Goal: Task Accomplishment & Management: Complete application form

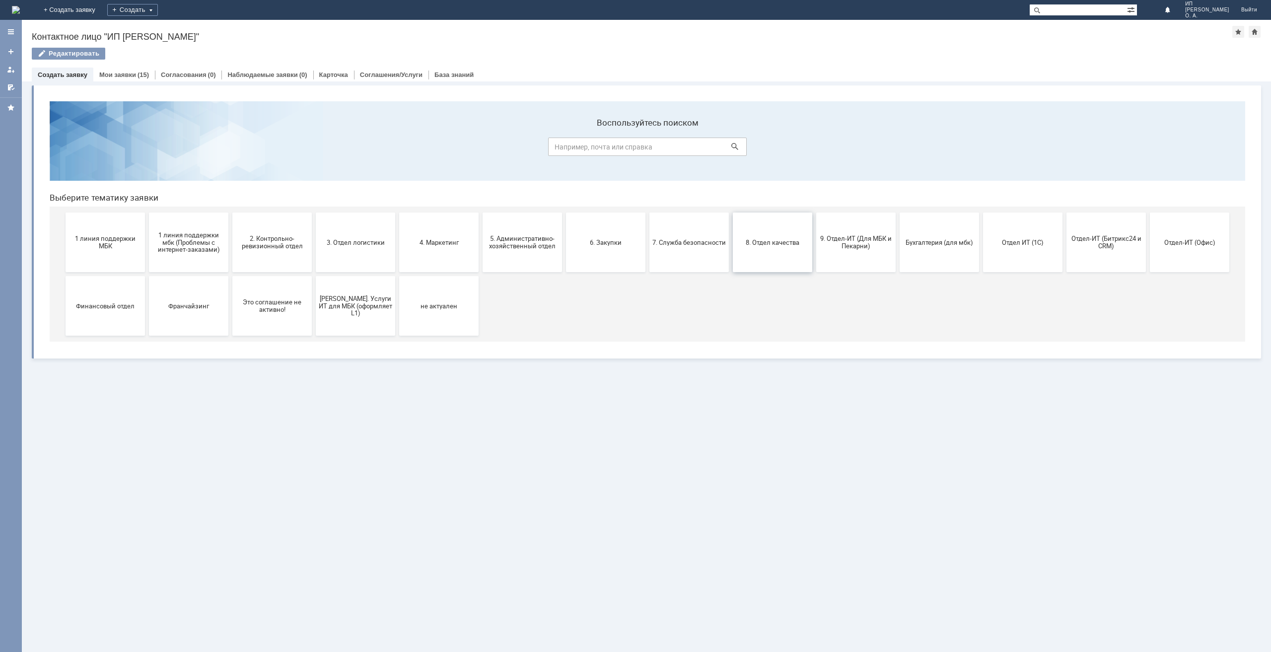
click at [773, 244] on span "8. Отдел качества" at bounding box center [772, 241] width 73 height 7
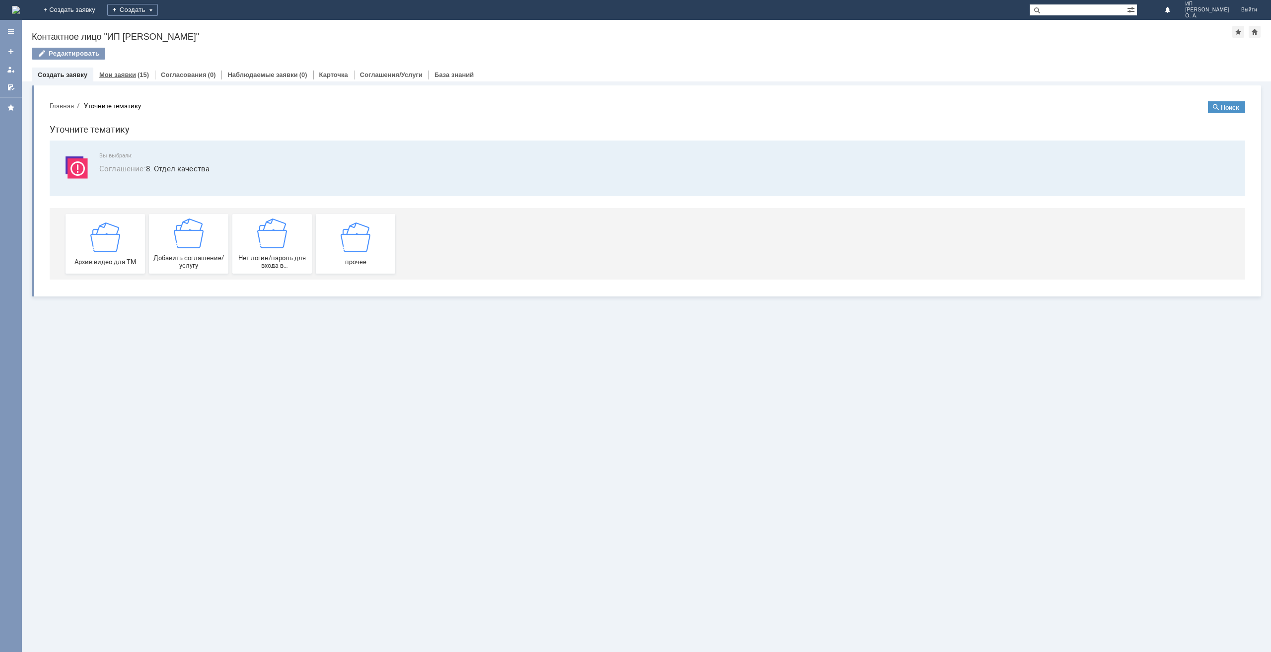
click at [112, 77] on link "Мои заявки" at bounding box center [117, 74] width 37 height 7
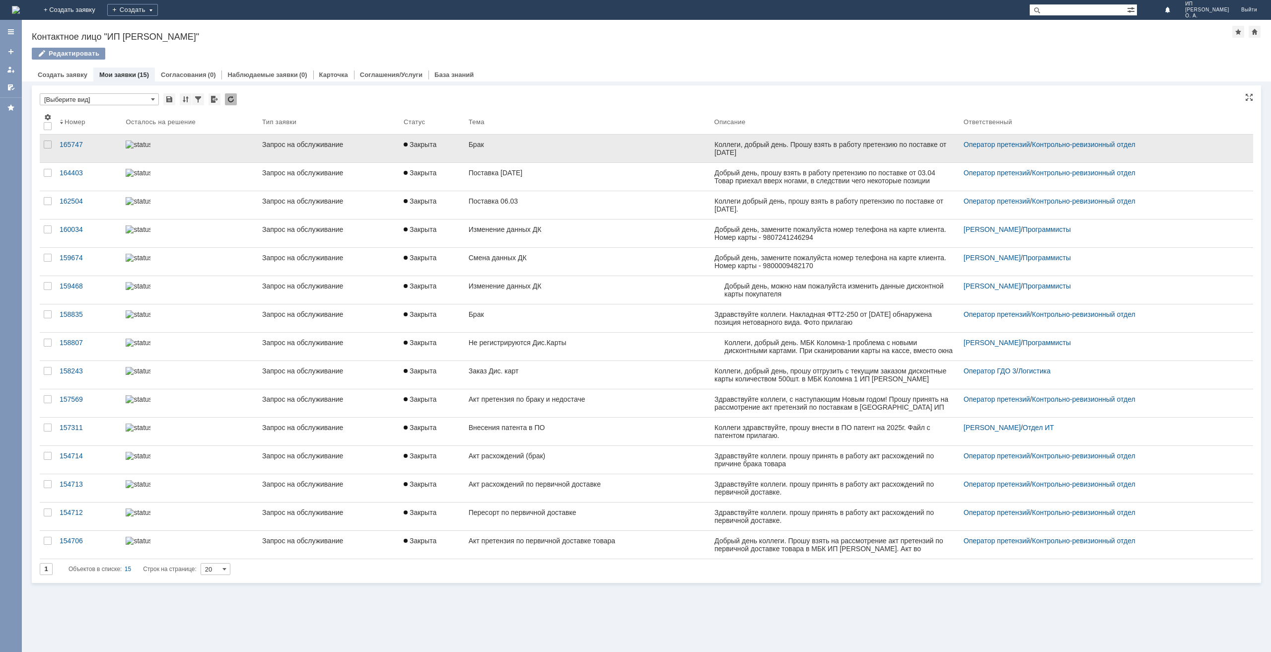
click at [286, 151] on link "Запрос на обслуживание" at bounding box center [328, 149] width 141 height 28
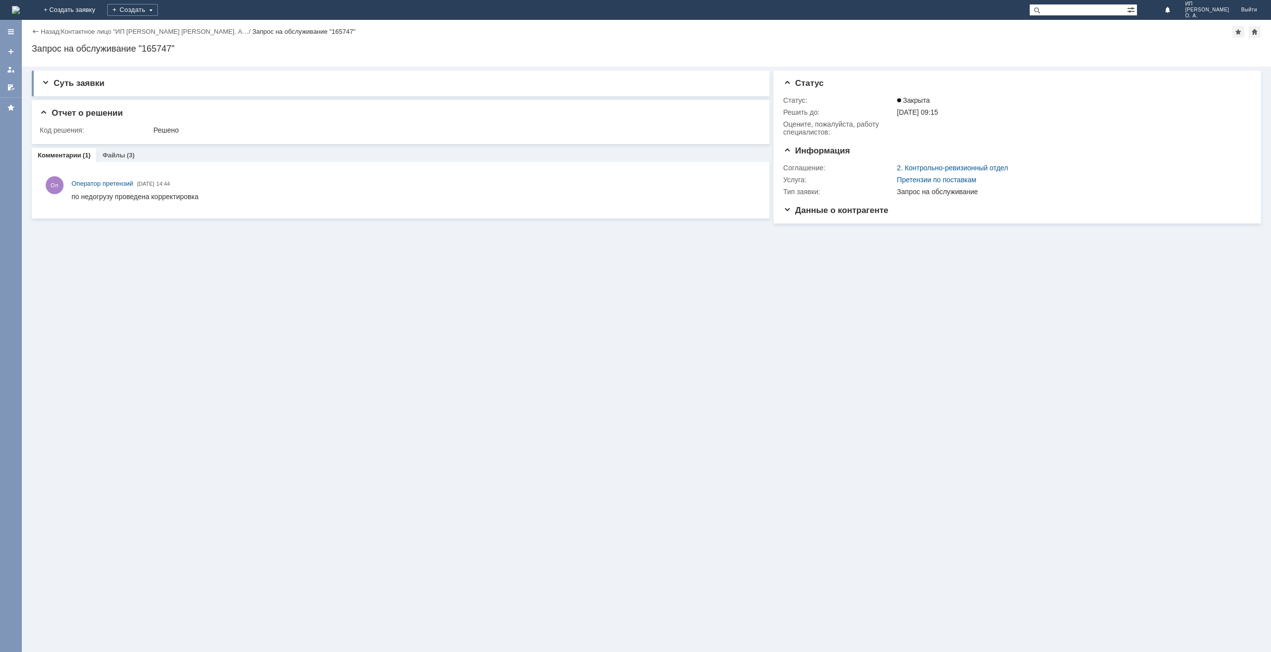
click at [20, 7] on img at bounding box center [16, 10] width 8 height 8
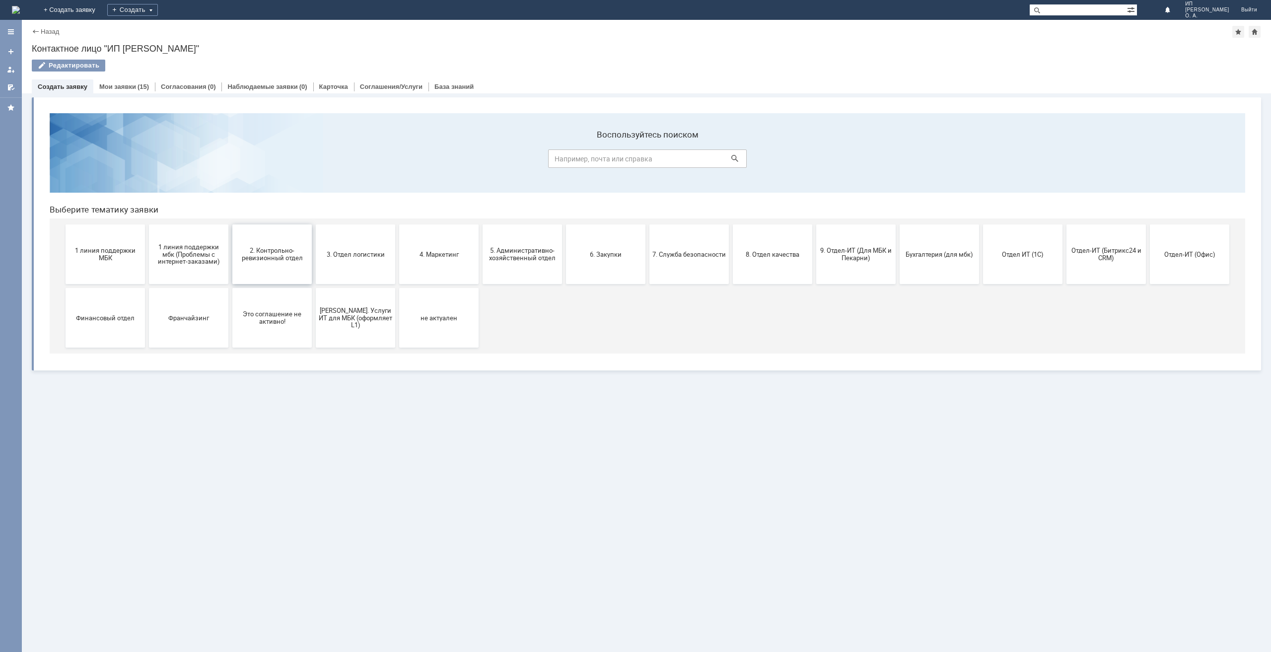
click at [257, 242] on button "2. Контрольно-ревизионный отдел" at bounding box center [271, 254] width 79 height 60
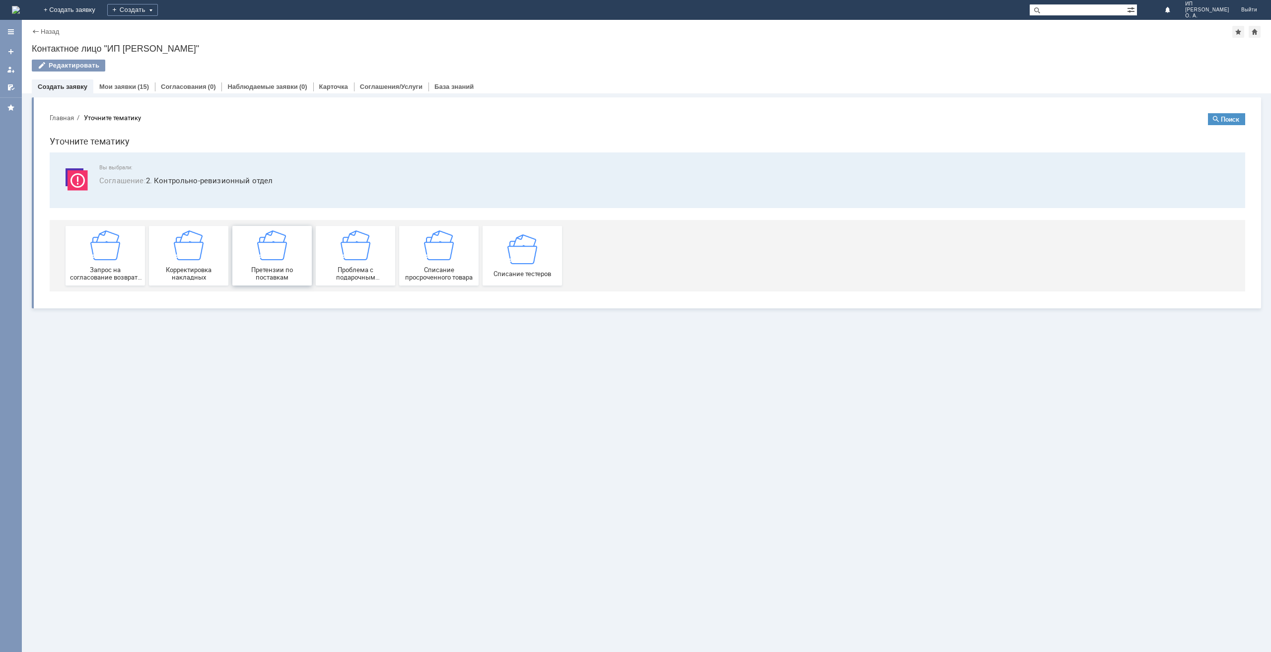
click at [285, 252] on img at bounding box center [272, 245] width 30 height 30
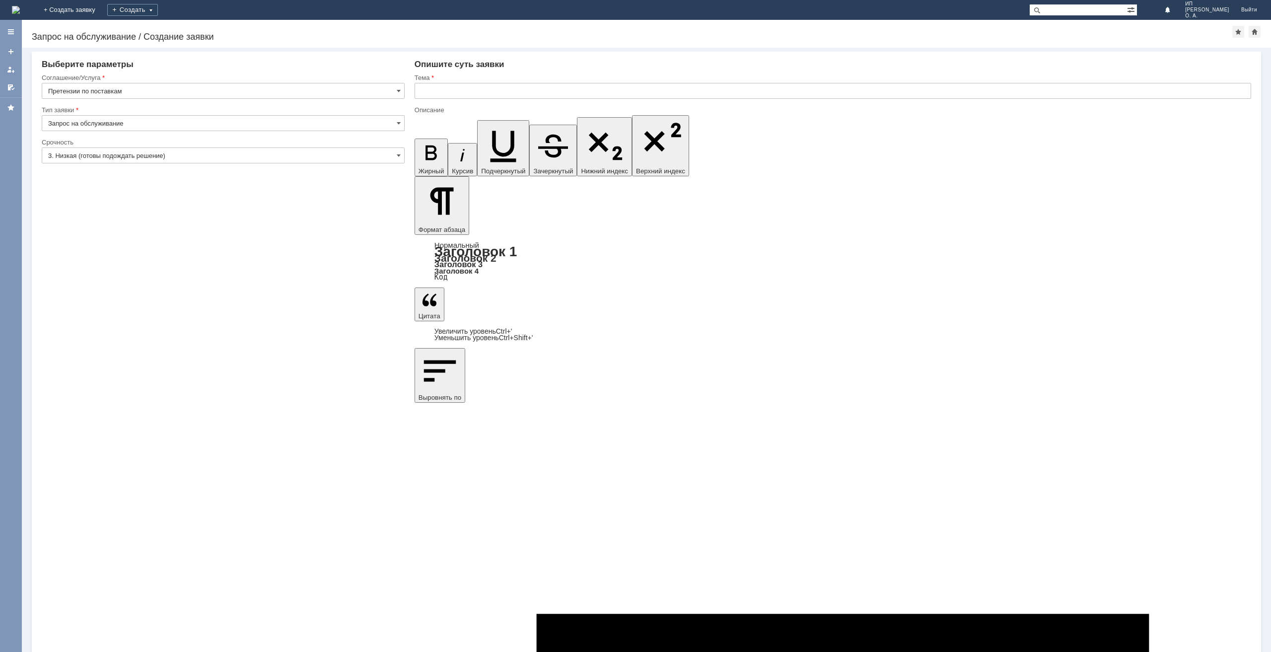
click at [116, 121] on input "Запрос на обслуживание" at bounding box center [223, 123] width 363 height 16
click at [100, 157] on input "3. Низкая (готовы подождать решение)" at bounding box center [223, 155] width 363 height 16
type input "Запрос на обслуживание"
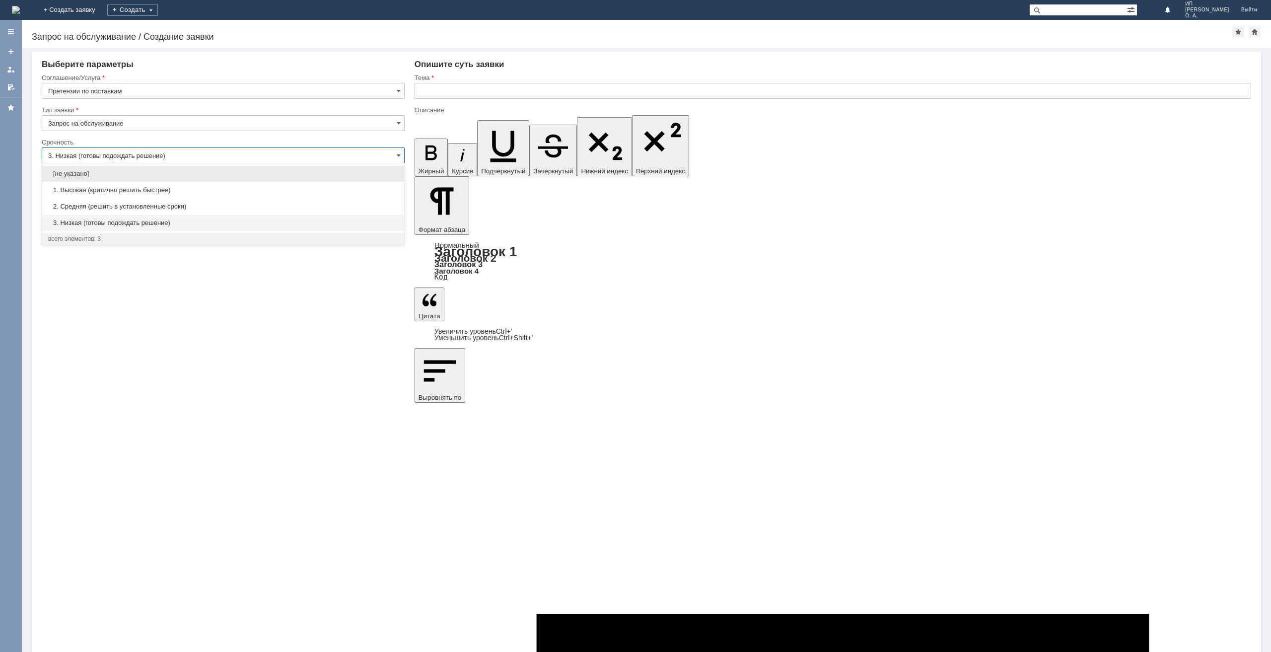
drag, startPoint x: 86, startPoint y: 186, endPoint x: 103, endPoint y: 182, distance: 16.9
click at [86, 187] on span "1. Высокая (критично решить быстрее)" at bounding box center [223, 190] width 350 height 8
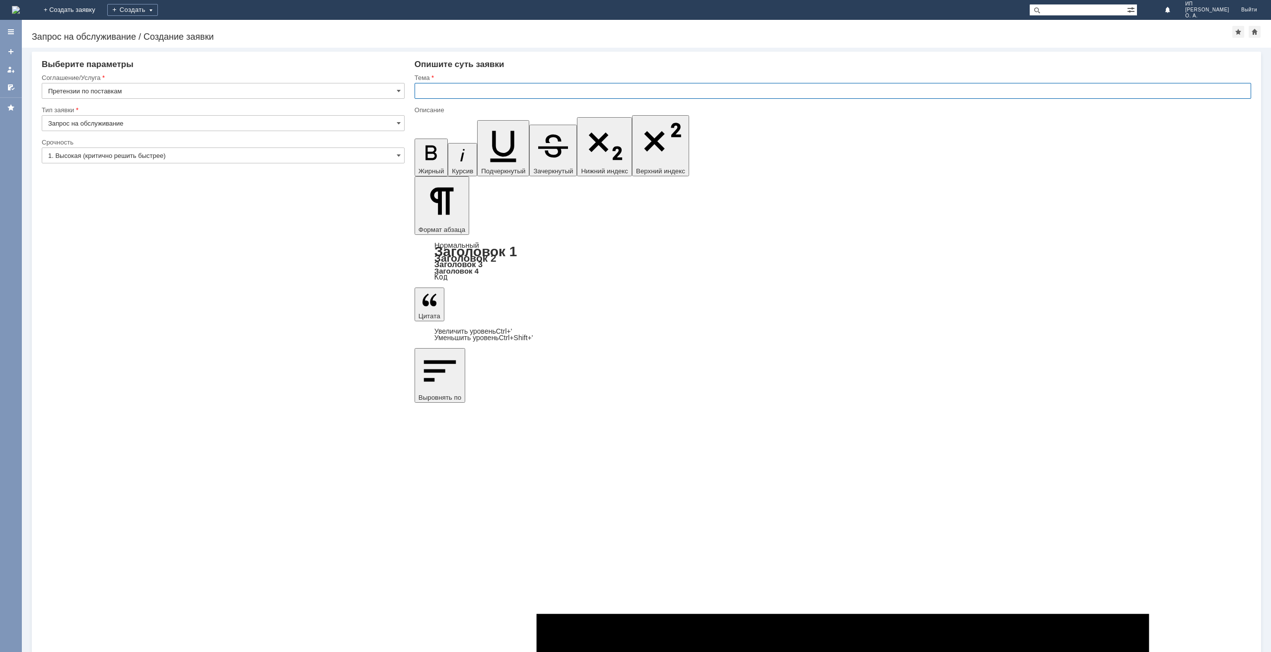
type input "1. Высокая (критично решить быстрее)"
click at [436, 83] on input "text" at bounding box center [833, 91] width 837 height 16
type input "Брак"
click at [303, 343] on div "Внимание! Выберите параметры Соглашение/Услуга Претензии по поставкам Тип заявк…" at bounding box center [646, 350] width 1249 height 604
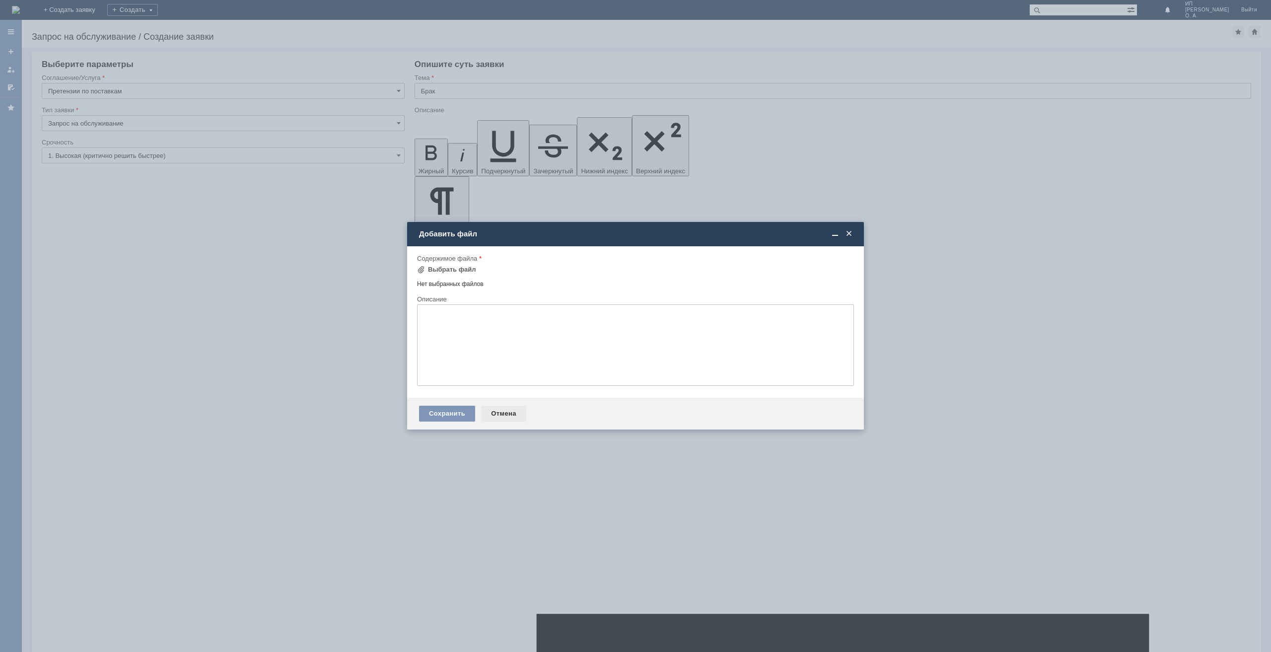
click at [499, 411] on div "Отмена" at bounding box center [503, 414] width 45 height 16
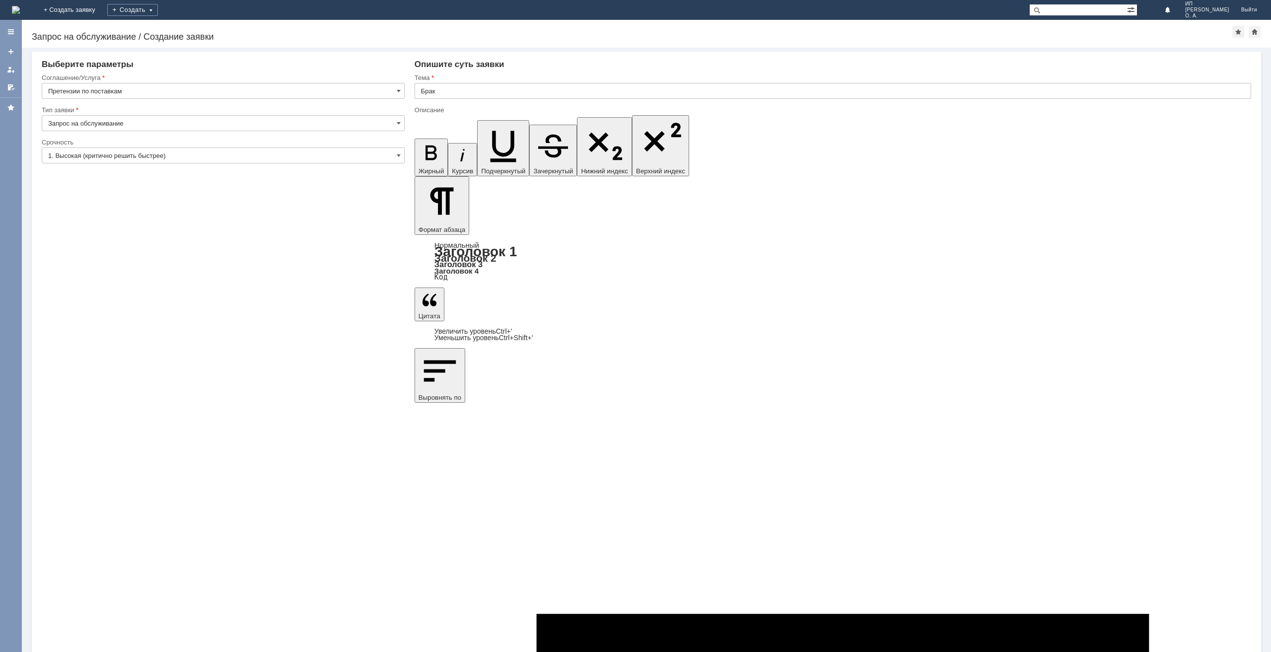
click at [342, 321] on div "Внимание! Выберите параметры Соглашение/Услуга Претензии по поставкам Тип заявк…" at bounding box center [646, 350] width 1249 height 604
